Goal: Communication & Community: Answer question/provide support

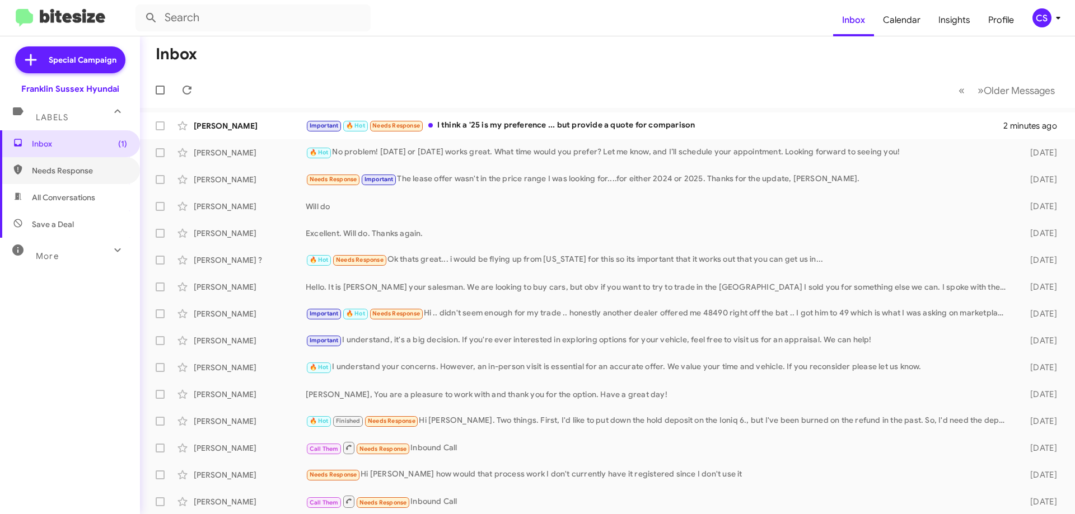
click at [74, 163] on span "Needs Response" at bounding box center [70, 170] width 140 height 27
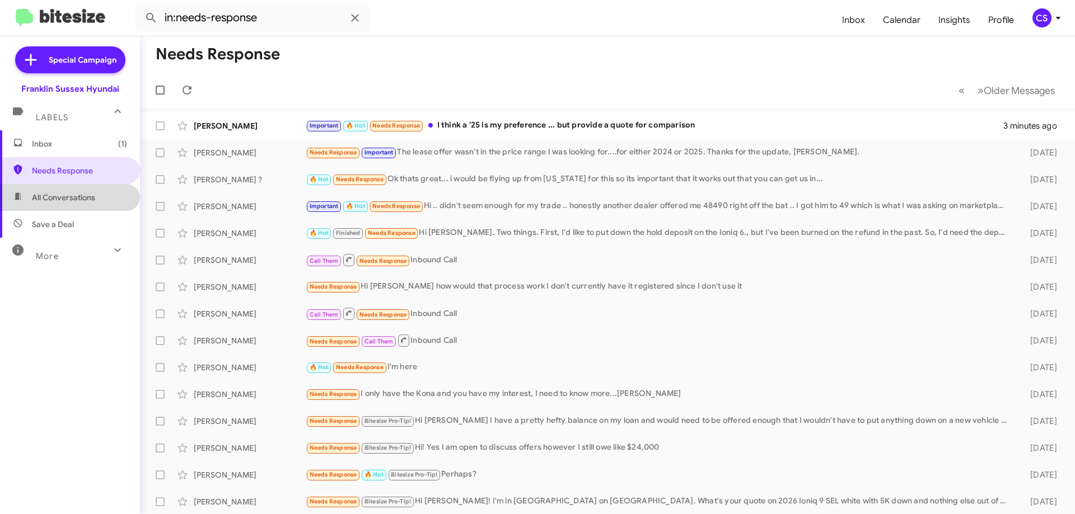
click at [72, 200] on span "All Conversations" at bounding box center [63, 197] width 63 height 11
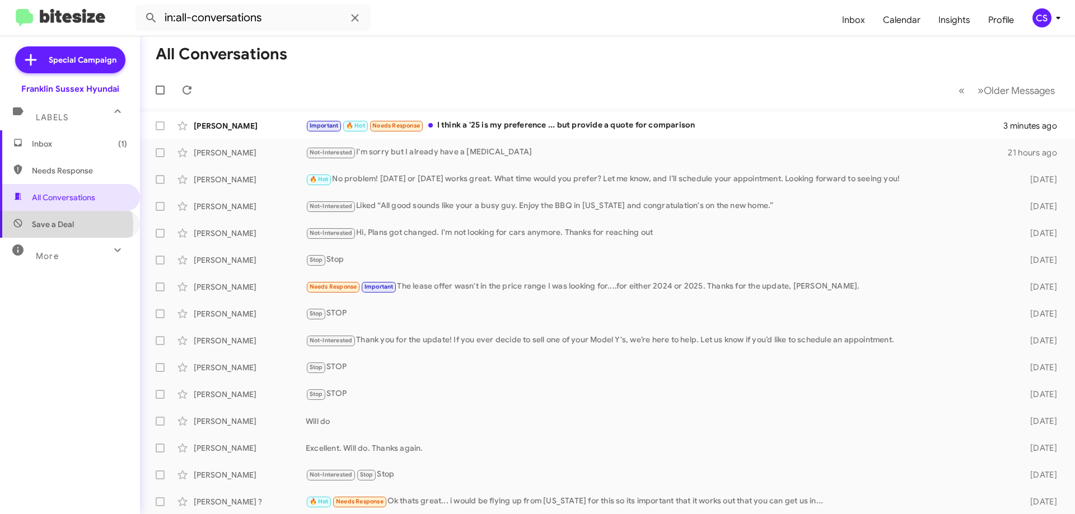
click at [65, 225] on span "Save a Deal" at bounding box center [53, 224] width 42 height 11
type input "in:not-interested"
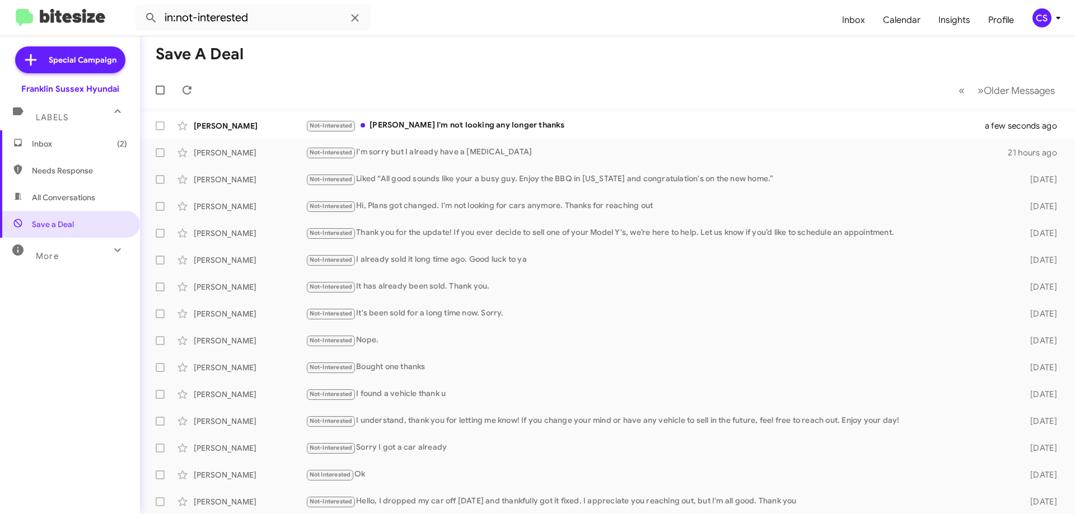
click at [489, 130] on div "Not-Interested [PERSON_NAME] I'm not looking any longer thanks" at bounding box center [652, 125] width 693 height 13
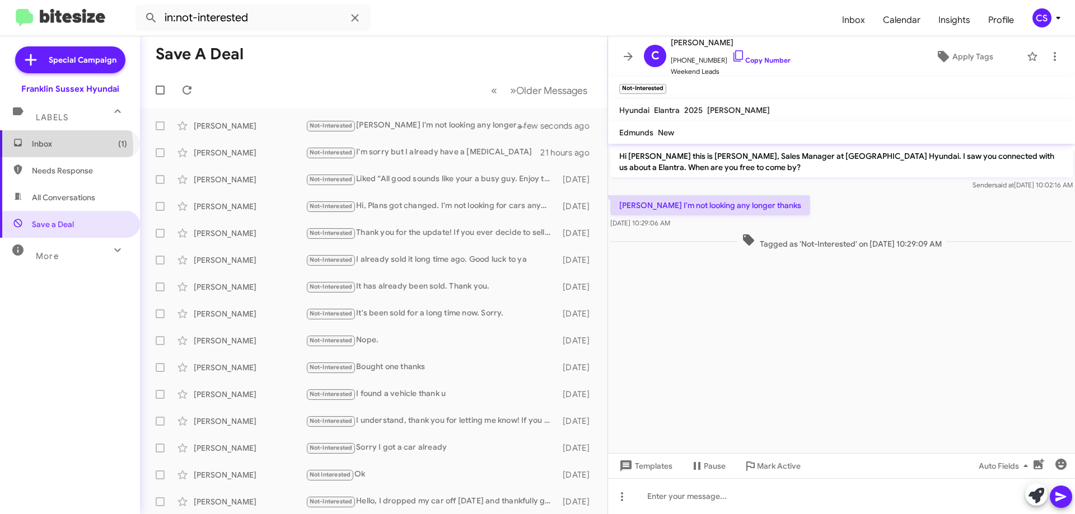
click at [65, 147] on span "Inbox (1)" at bounding box center [79, 143] width 95 height 11
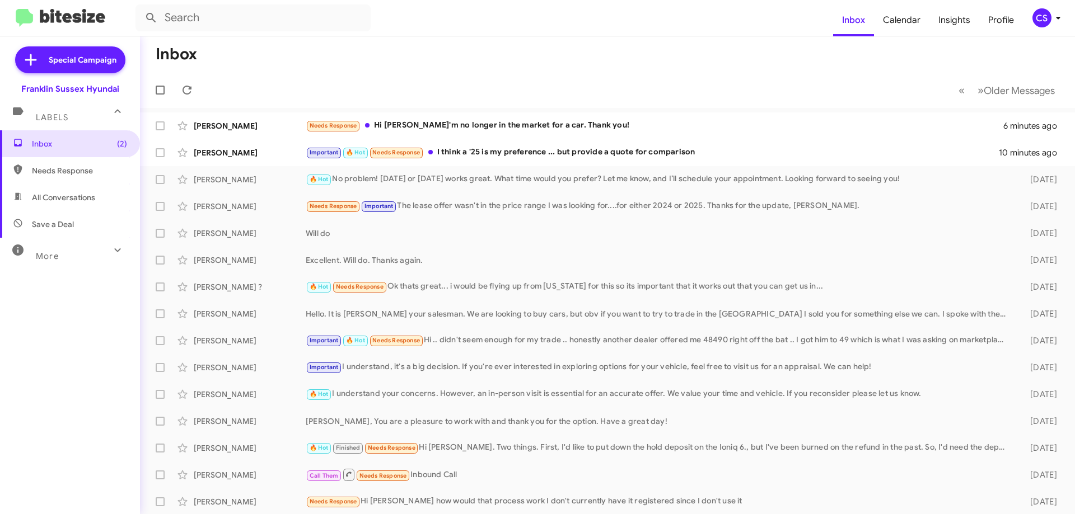
click at [543, 123] on div "Needs Response Hi [PERSON_NAME] I'm no longer in the market for a car. Thank yo…" at bounding box center [654, 125] width 697 height 13
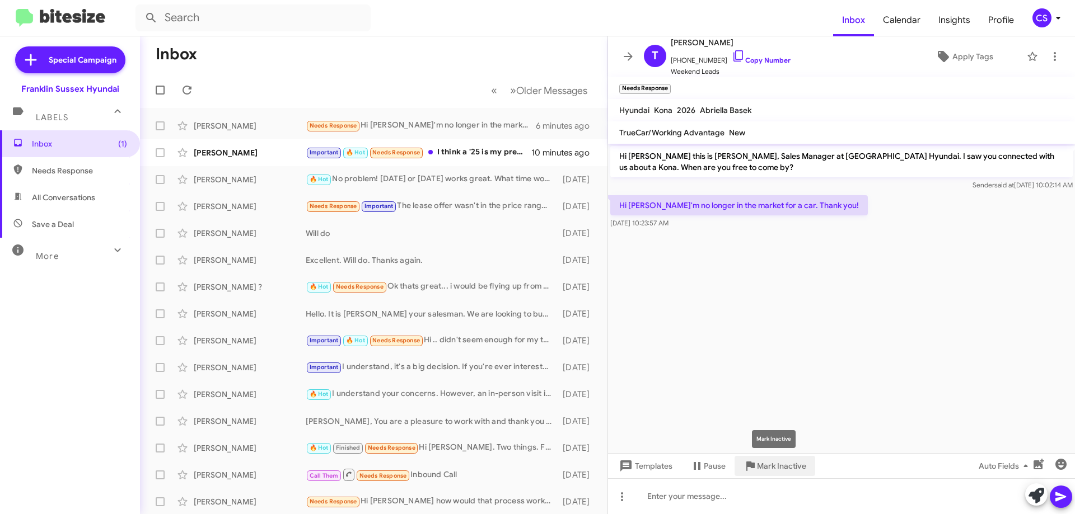
click at [791, 472] on span "Mark Inactive" at bounding box center [781, 466] width 49 height 20
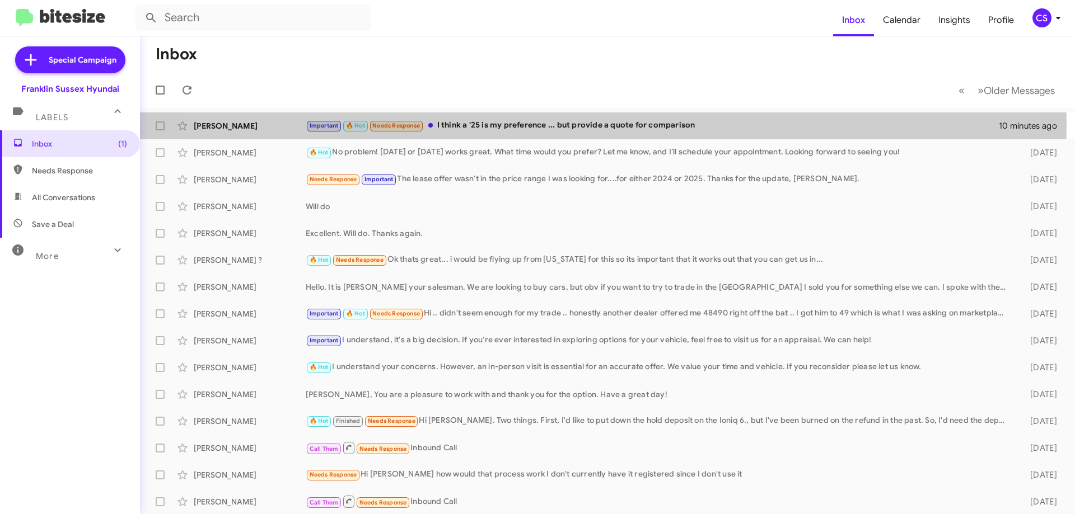
click at [555, 124] on div "Important 🔥 Hot Needs Response I think a '25 is my preference ... but provide a…" at bounding box center [652, 125] width 693 height 13
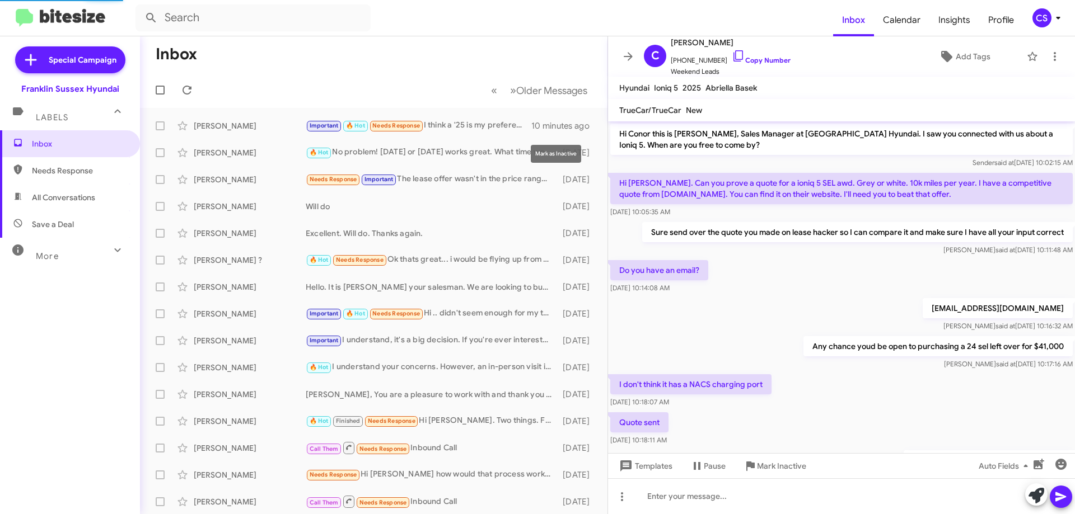
scroll to position [99, 0]
